Goal: Information Seeking & Learning: Understand process/instructions

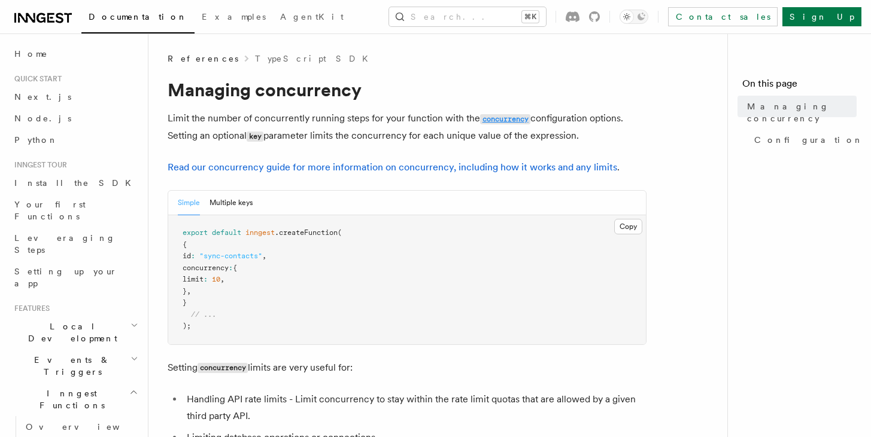
click at [494, 120] on code "concurrency" at bounding box center [505, 119] width 50 height 10
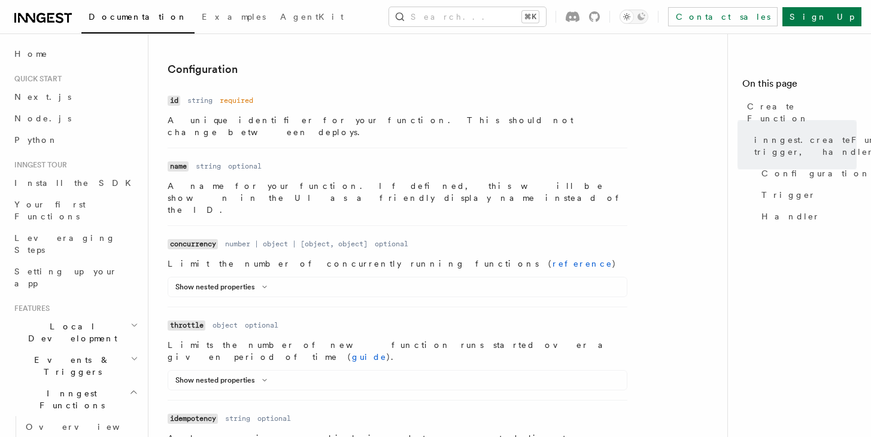
scroll to position [364, 0]
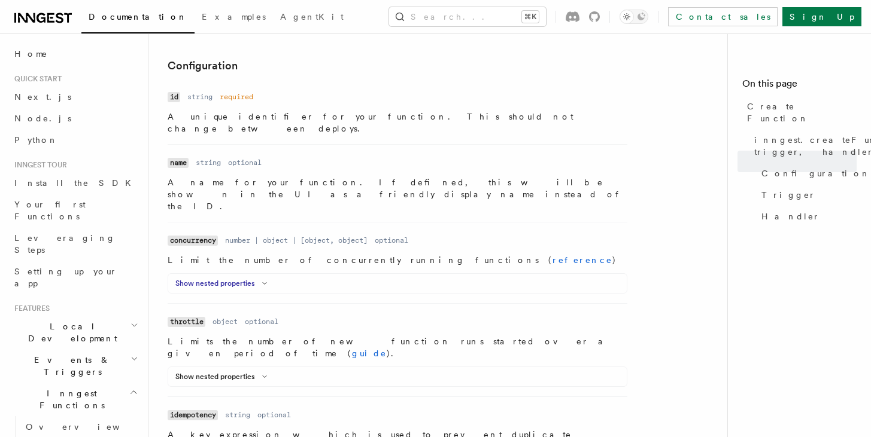
click at [248, 279] on button "Show nested properties" at bounding box center [223, 284] width 96 height 10
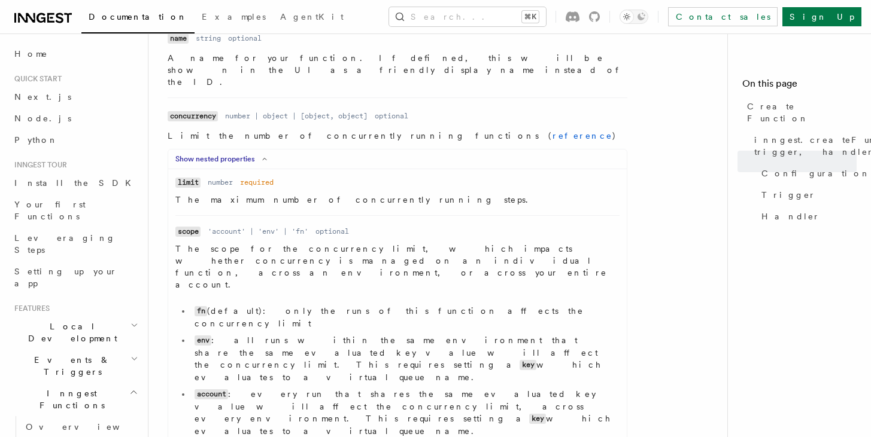
scroll to position [491, 0]
drag, startPoint x: 521, startPoint y: 361, endPoint x: 564, endPoint y: 372, distance: 45.1
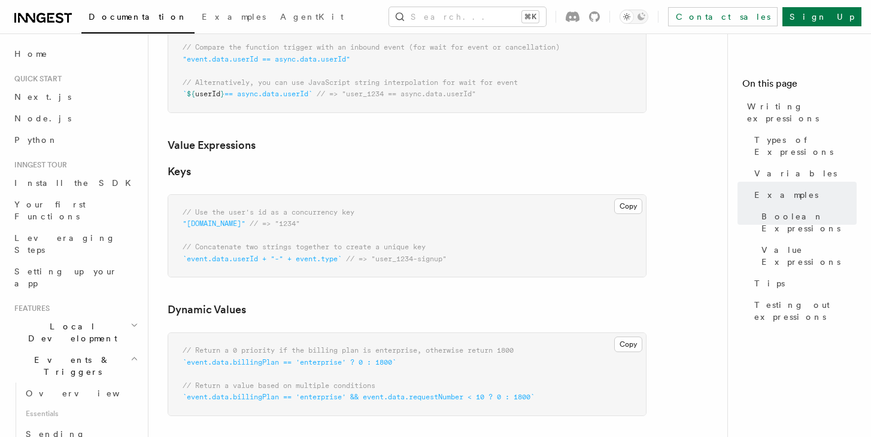
scroll to position [807, 0]
